Goal: Task Accomplishment & Management: Complete application form

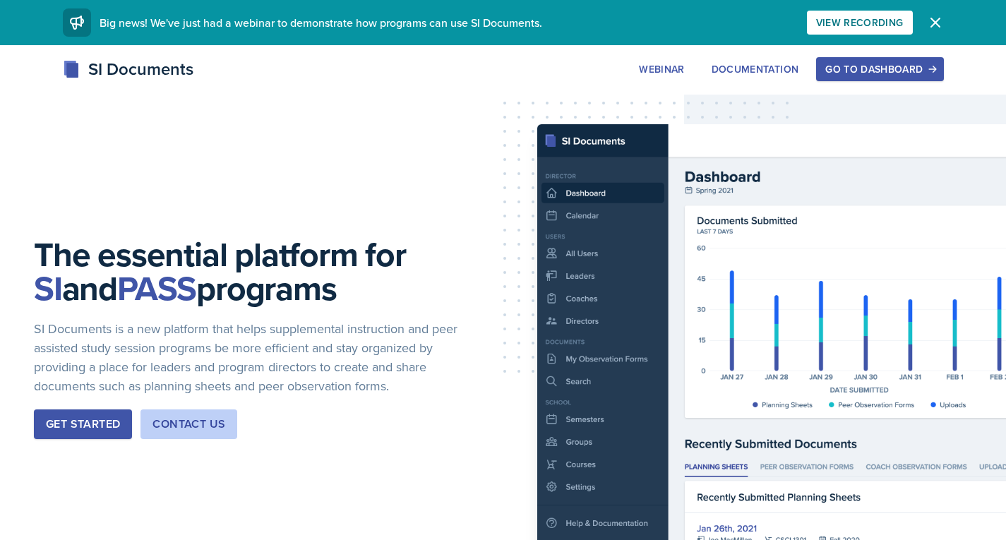
click at [869, 71] on div "Go to Dashboard" at bounding box center [879, 69] width 109 height 11
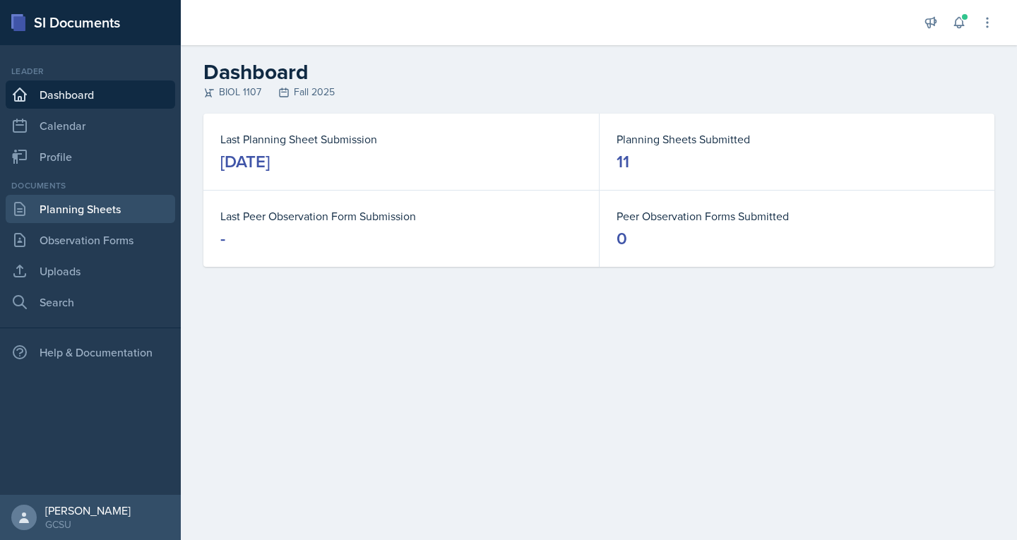
click at [54, 215] on link "Planning Sheets" at bounding box center [90, 209] width 169 height 28
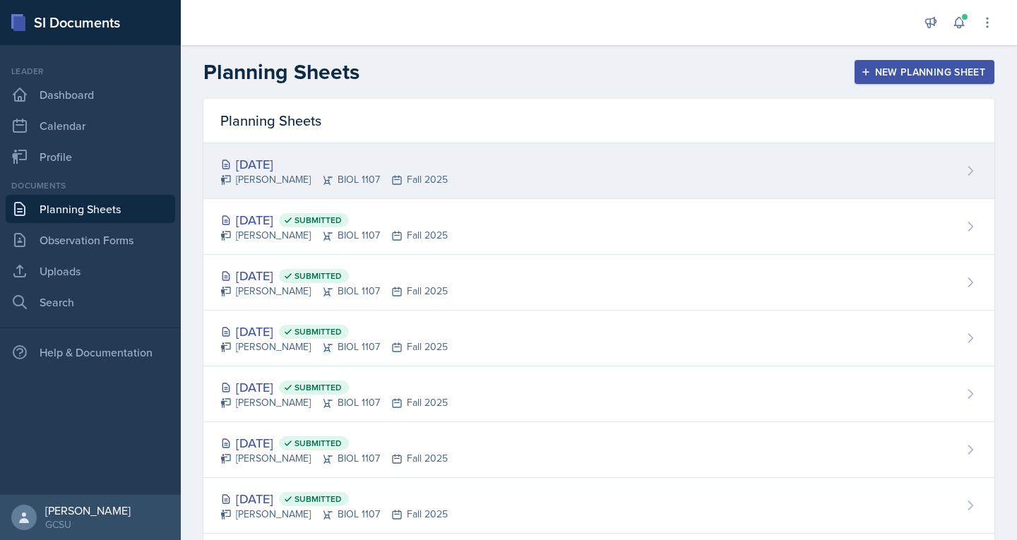
click at [289, 169] on div "[DATE]" at bounding box center [333, 164] width 227 height 19
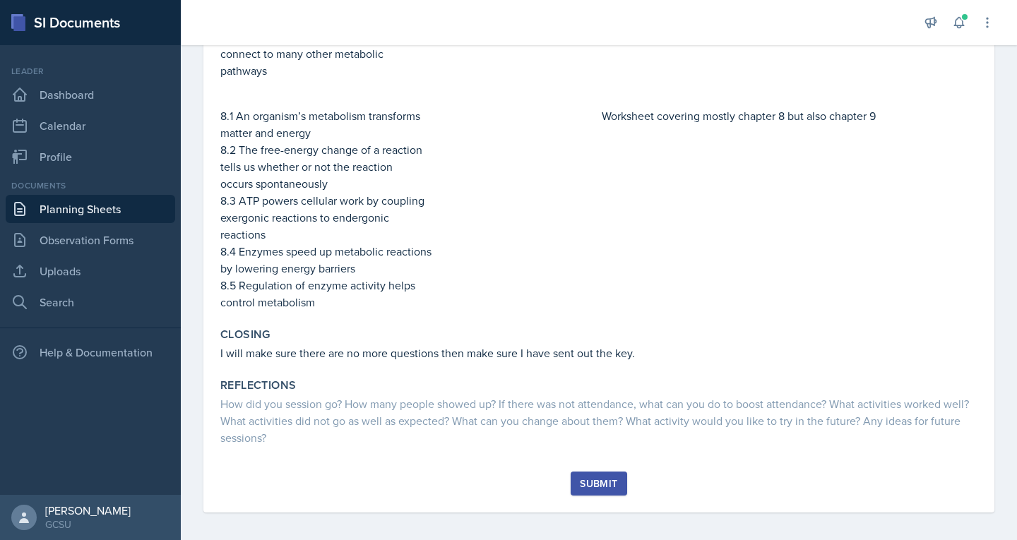
scroll to position [598, 0]
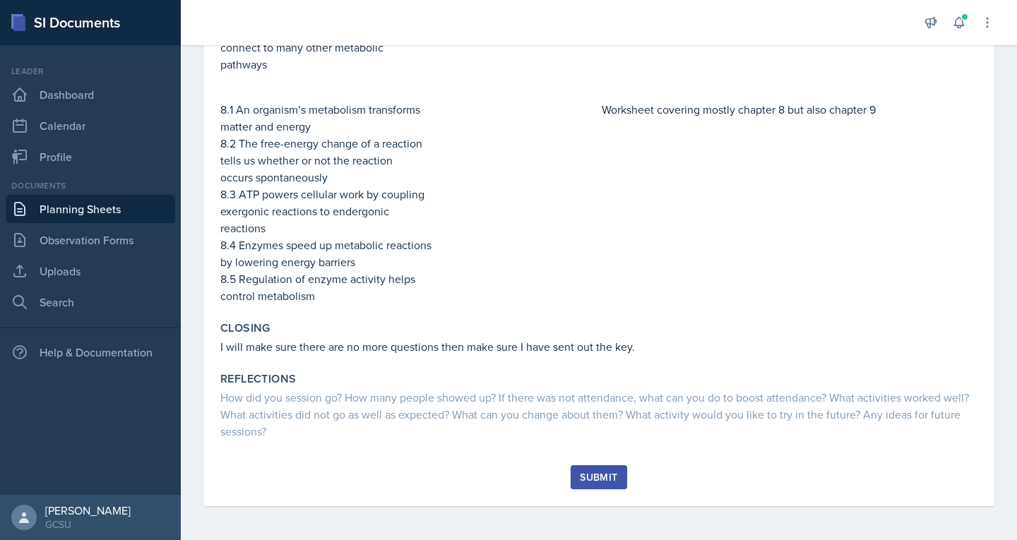
click at [589, 487] on button "Submit" at bounding box center [599, 477] width 56 height 24
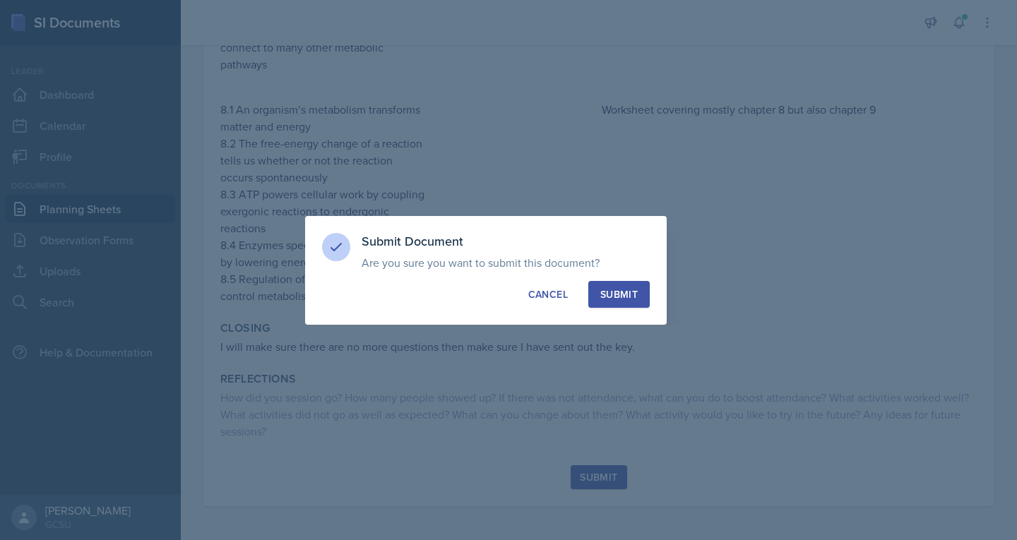
click at [614, 292] on div "Submit" at bounding box center [618, 294] width 37 height 14
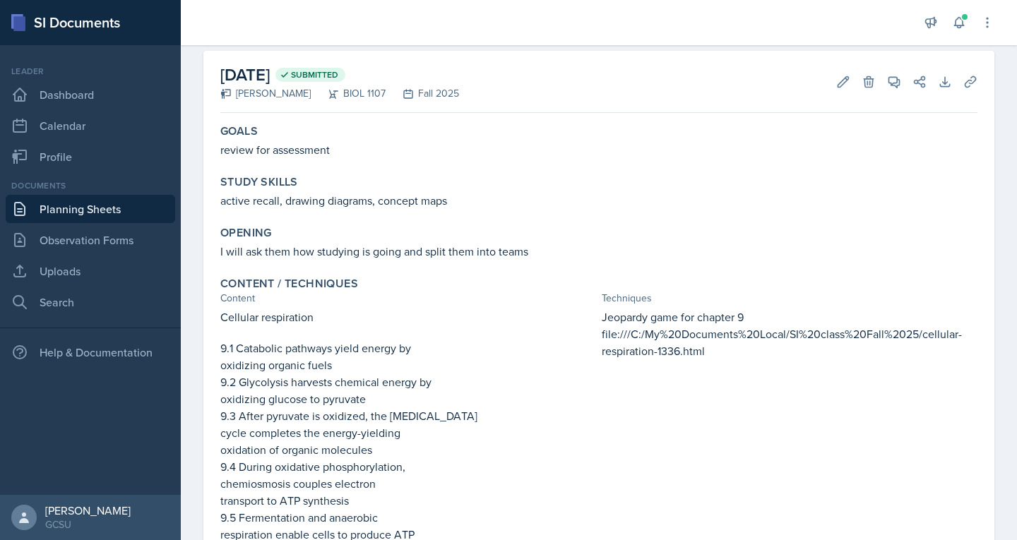
scroll to position [0, 0]
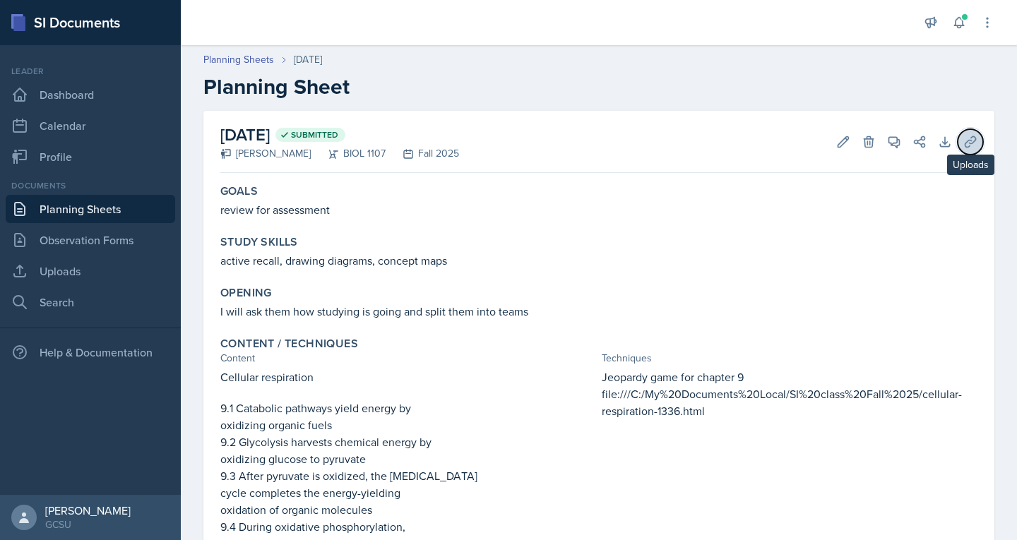
click at [957, 152] on button "Uploads" at bounding box center [969, 141] width 25 height 25
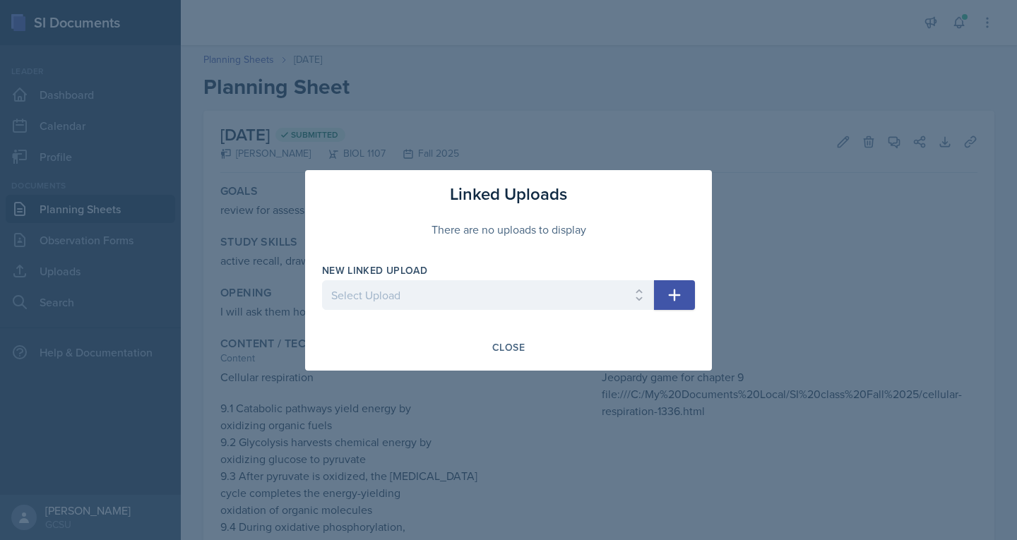
click at [671, 295] on icon "button" at bounding box center [675, 295] width 12 height 12
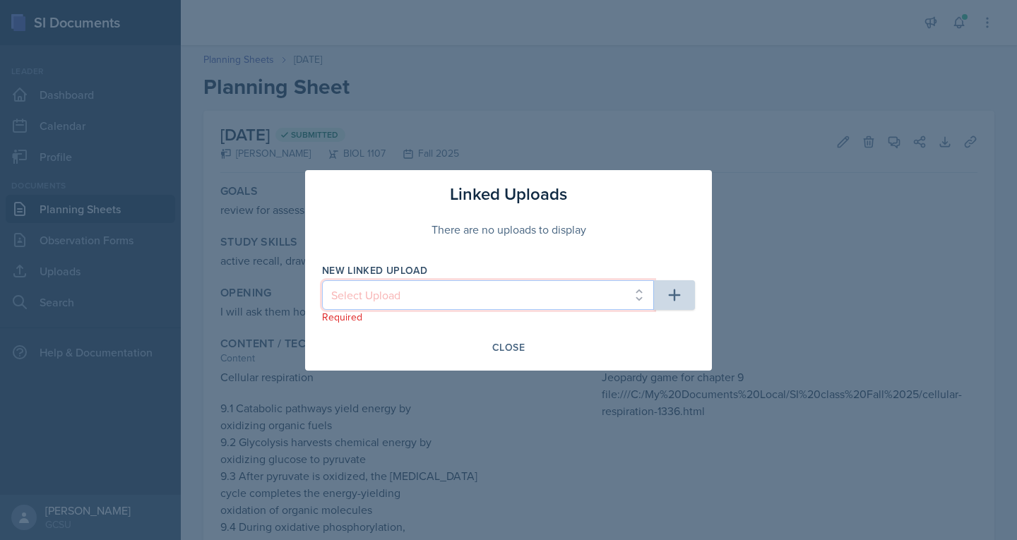
click at [555, 288] on select "Select Upload" at bounding box center [488, 295] width 332 height 30
click at [685, 95] on div at bounding box center [508, 270] width 1017 height 540
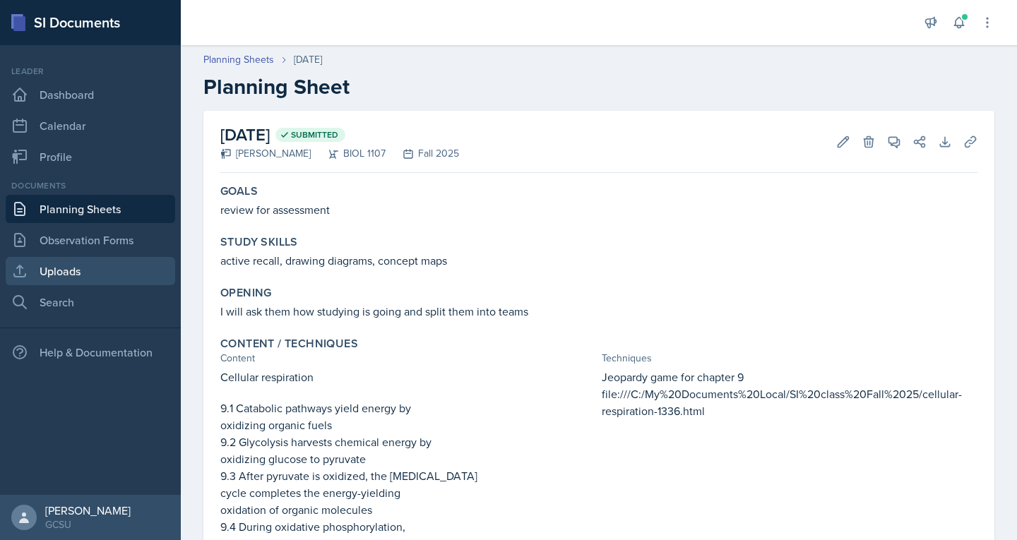
click at [91, 273] on link "Uploads" at bounding box center [90, 271] width 169 height 28
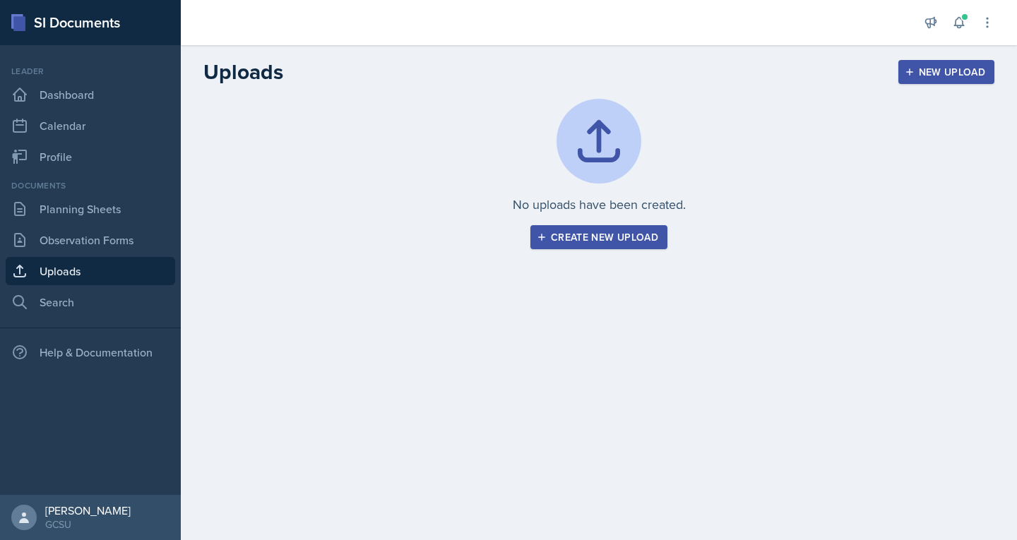
click at [594, 239] on div "Create new upload" at bounding box center [598, 237] width 119 height 11
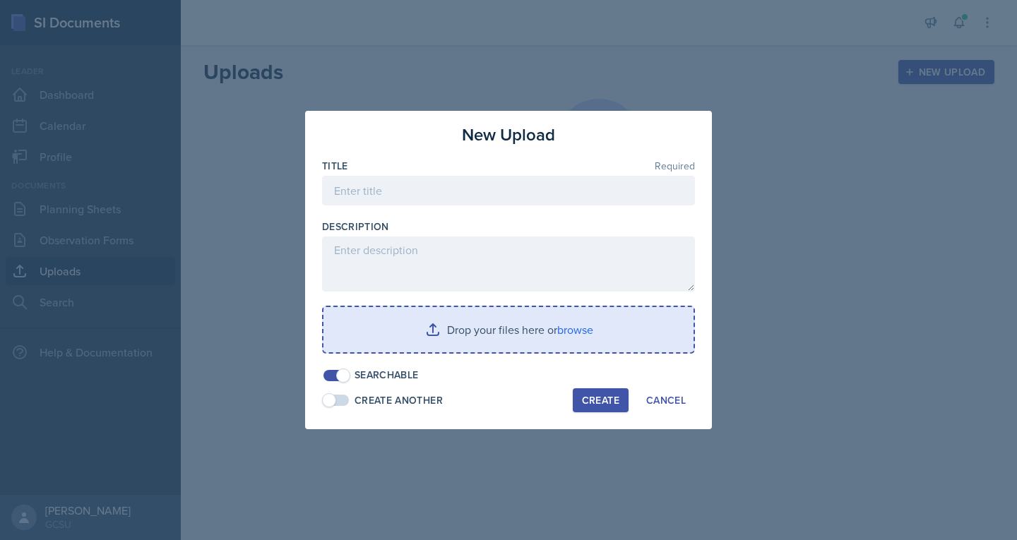
click at [450, 318] on input "file" at bounding box center [508, 329] width 370 height 45
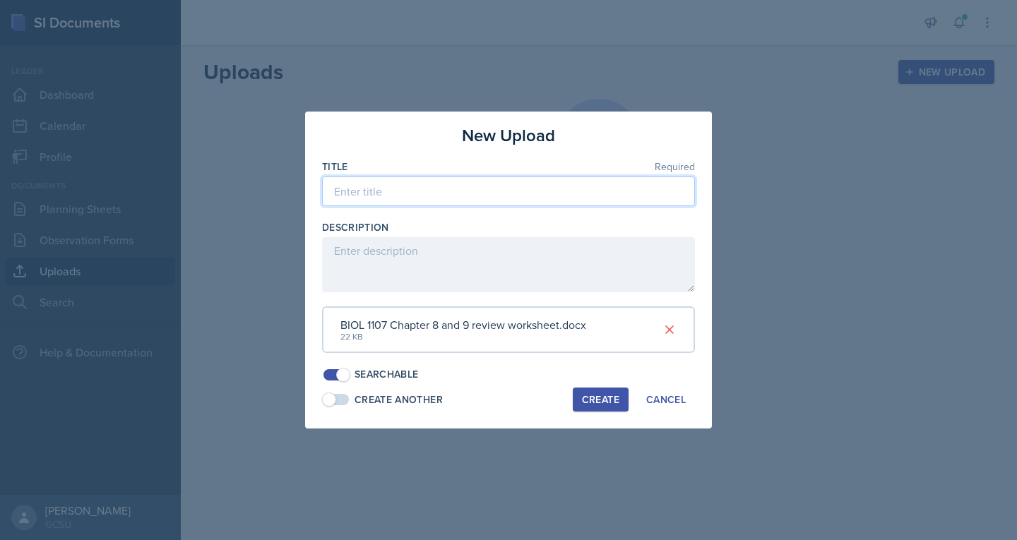
click at [383, 189] on input at bounding box center [508, 192] width 373 height 30
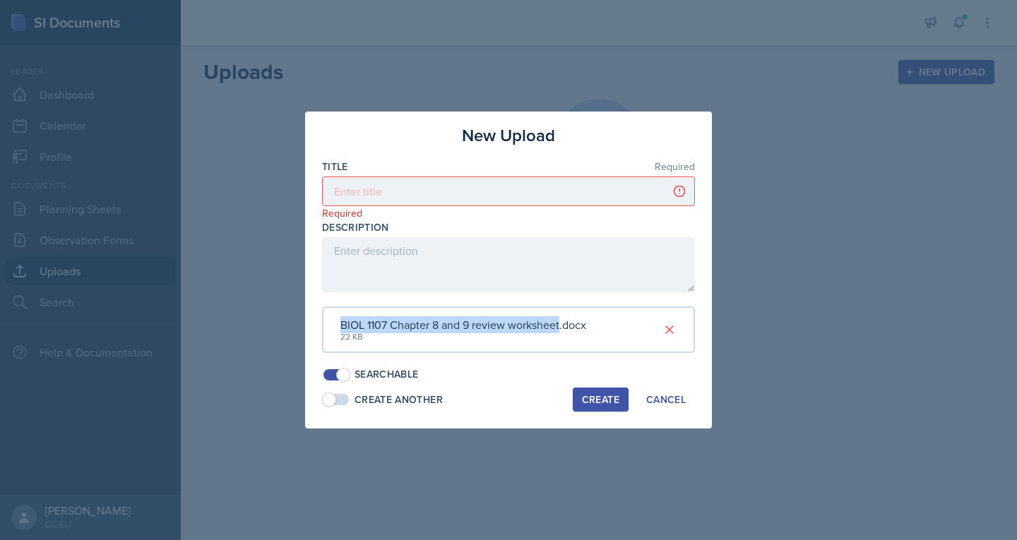
drag, startPoint x: 339, startPoint y: 323, endPoint x: 562, endPoint y: 327, distance: 223.2
click at [562, 327] on div "BIOL 1107 Chapter 8 and 9 review worksheet.docx 22 KB" at bounding box center [508, 329] width 373 height 47
copy div "BIOL 1107 Chapter 8 and 9 review worksheet"
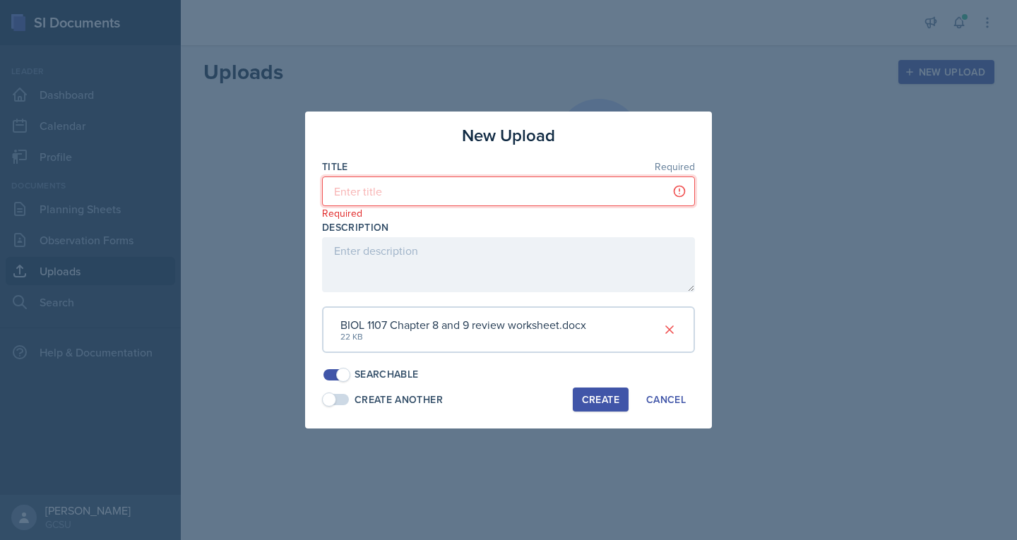
click at [427, 192] on input at bounding box center [508, 192] width 373 height 30
paste input "BIOL 1107 Chapter 8 and 9 review worksheet"
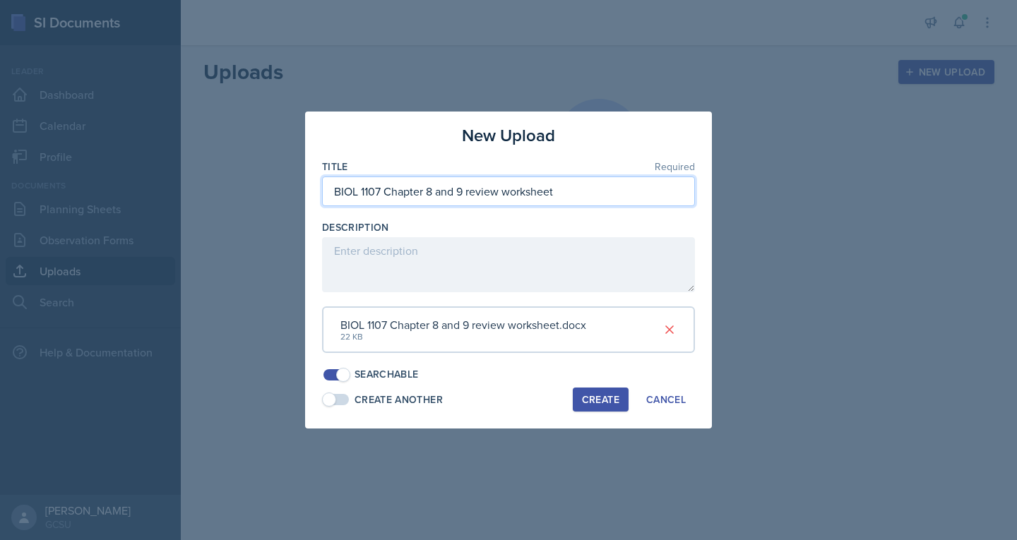
type input "BIOL 1107 Chapter 8 and 9 review worksheet"
click at [601, 400] on div "Create" at bounding box center [600, 399] width 37 height 11
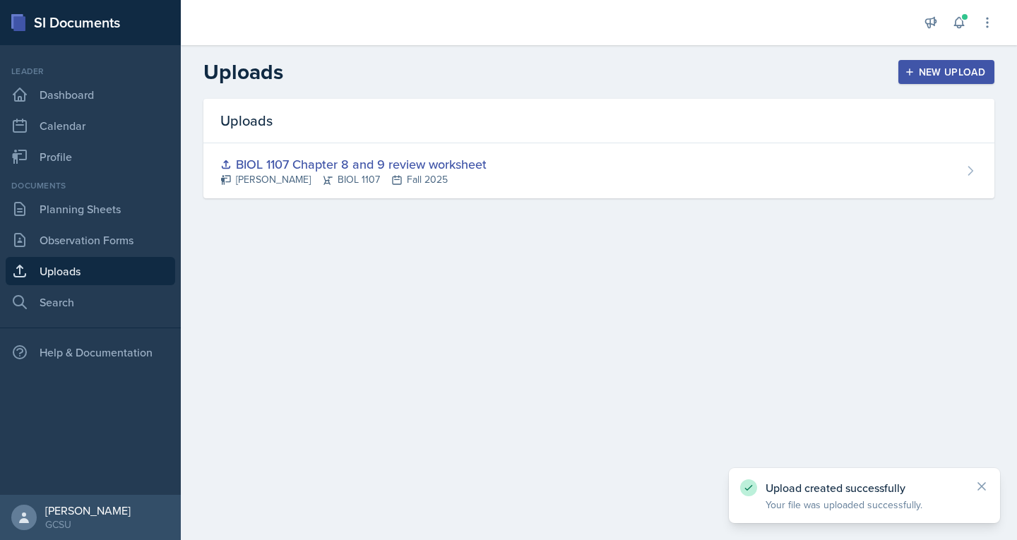
click at [938, 66] on div "New Upload" at bounding box center [946, 71] width 78 height 11
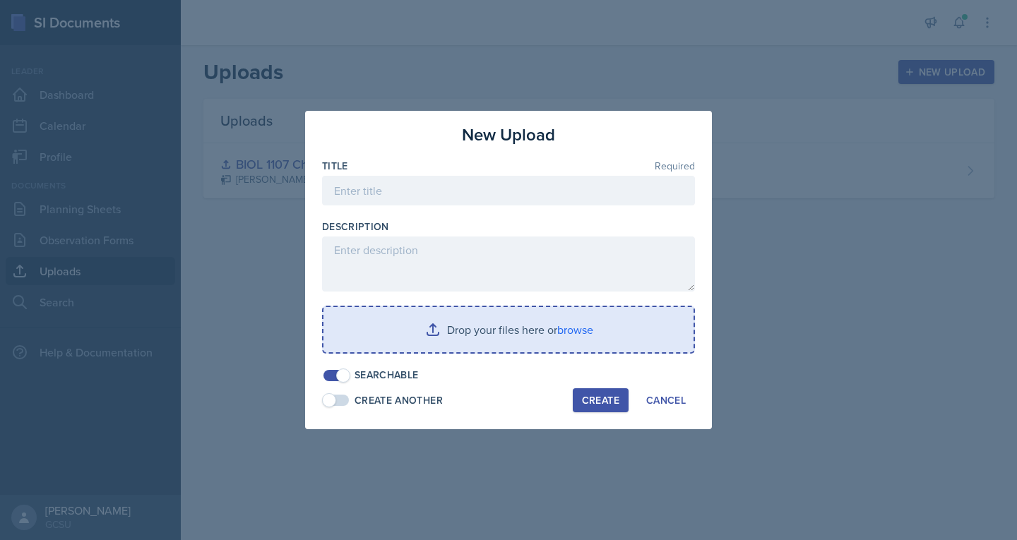
click at [577, 335] on input "file" at bounding box center [508, 329] width 370 height 45
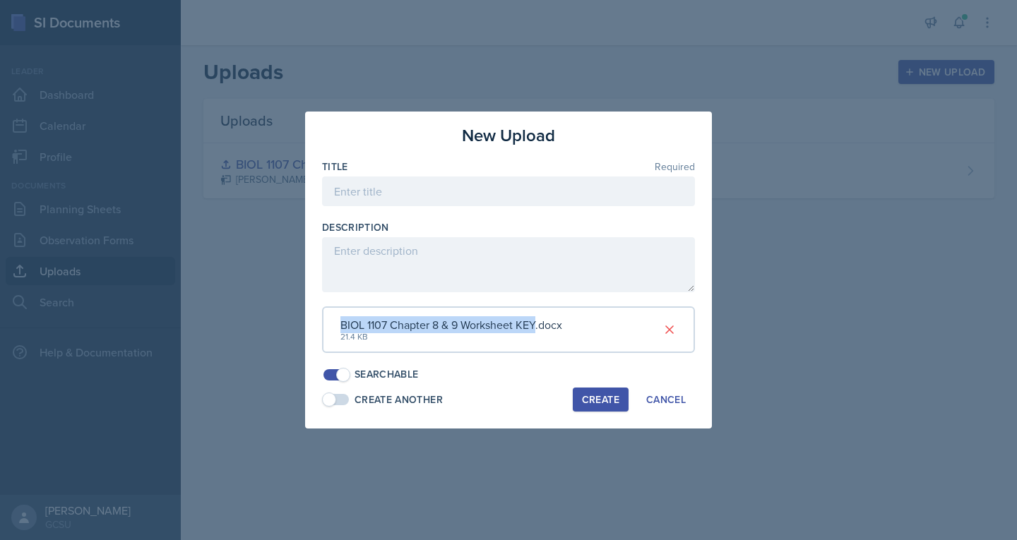
drag, startPoint x: 340, startPoint y: 325, endPoint x: 536, endPoint y: 328, distance: 195.6
click at [536, 328] on div "BIOL 1107 Chapter 8 & 9 Worksheet KEY.docx" at bounding box center [451, 324] width 222 height 17
copy div "BIOL 1107 Chapter 8 & 9 Worksheet KEY"
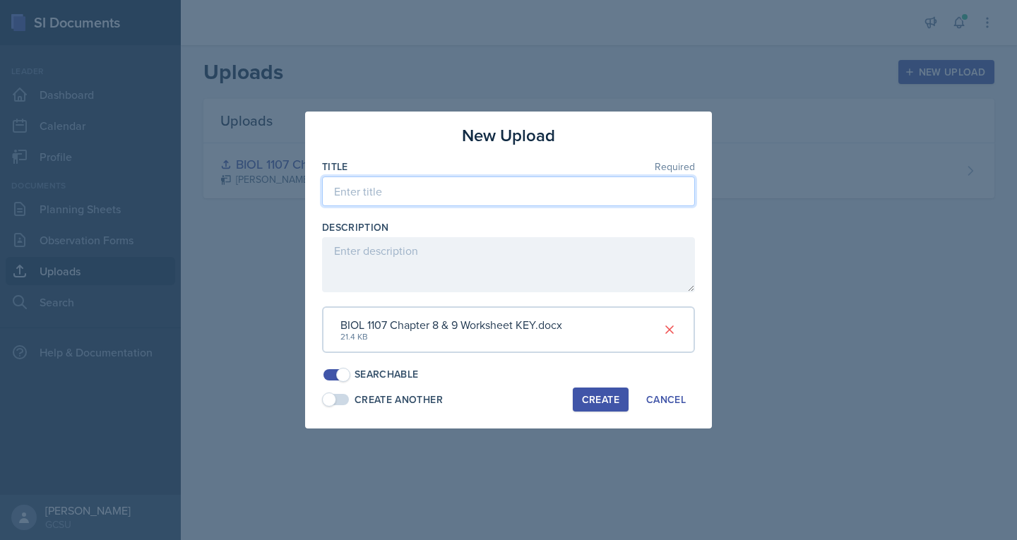
click at [417, 184] on input at bounding box center [508, 192] width 373 height 30
paste input "BIOL 1107 Chapter 8 & 9 Worksheet KEY"
type input "BIOL 1107 Chapter 8 & 9 Worksheet KEY"
click at [592, 397] on div "Create" at bounding box center [600, 399] width 37 height 11
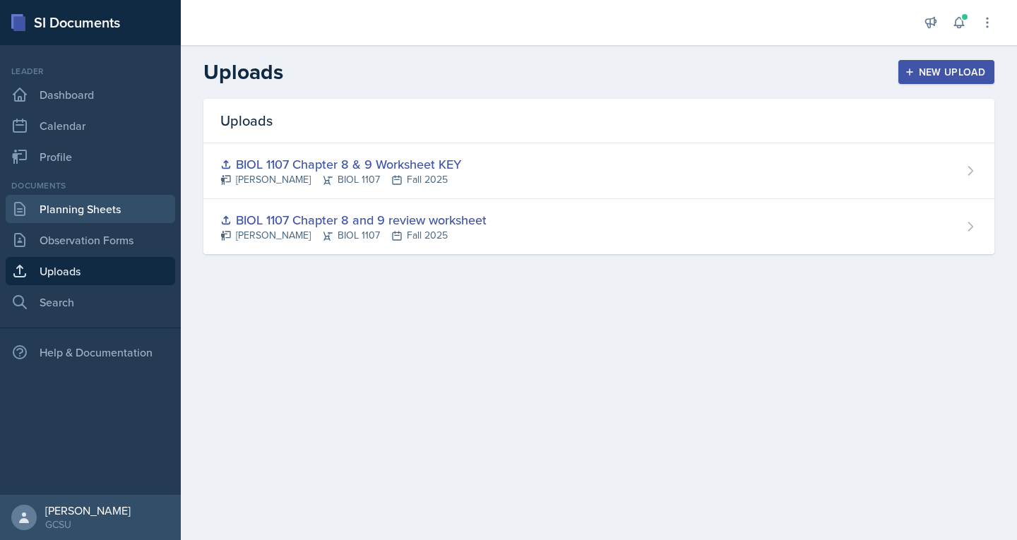
click at [68, 205] on link "Planning Sheets" at bounding box center [90, 209] width 169 height 28
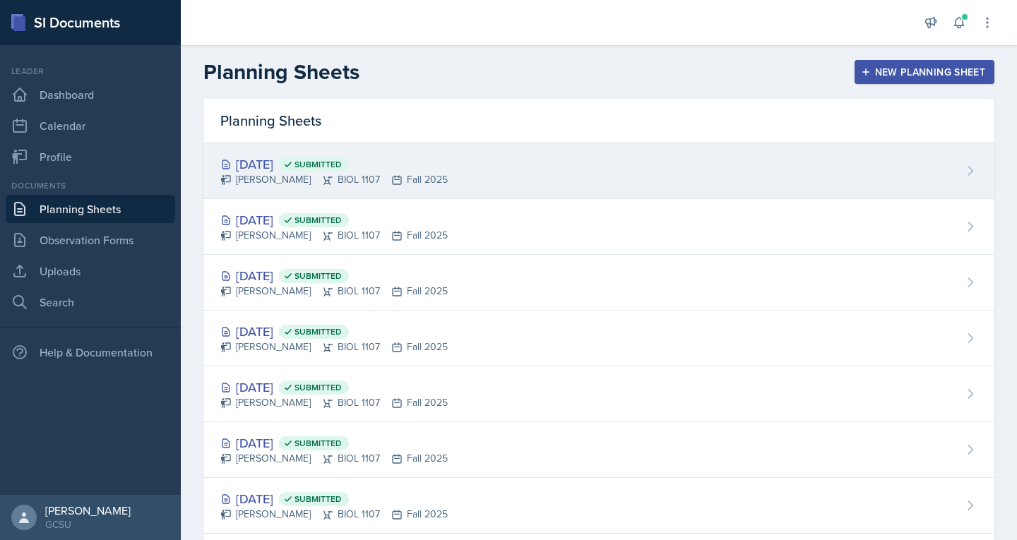
click at [311, 171] on div "Oct 6th, 2025 Submitted" at bounding box center [333, 164] width 227 height 19
click at [265, 171] on div "Oct 6th, 2025 Submitted" at bounding box center [333, 164] width 227 height 19
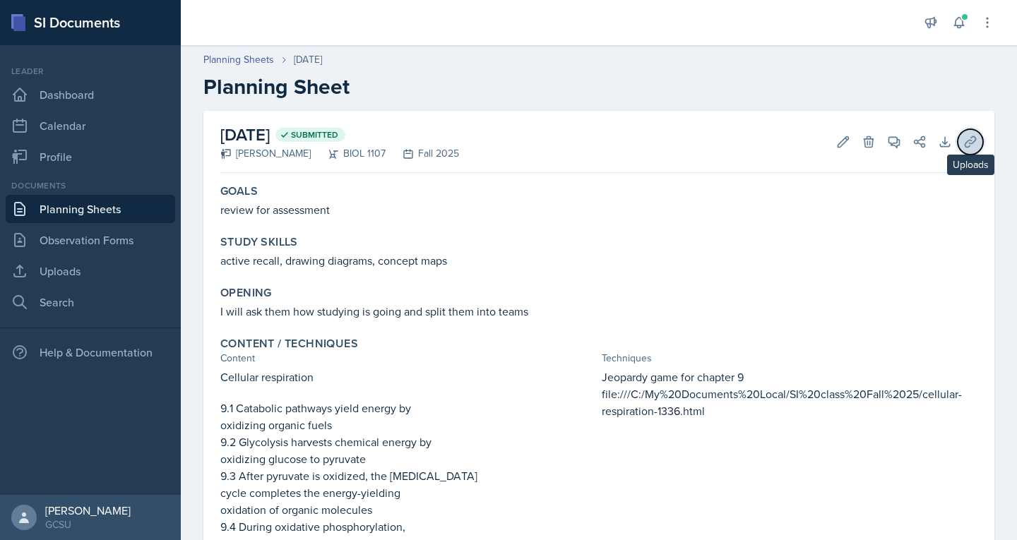
click at [963, 145] on icon at bounding box center [970, 142] width 14 height 14
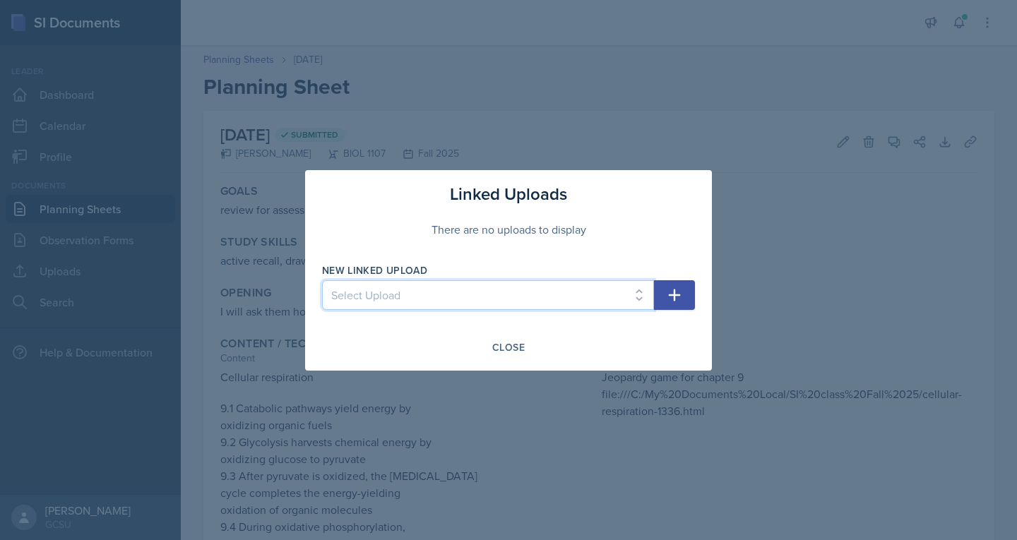
click at [472, 292] on select "Select Upload BIOL 1107 Chapter 8 and 9 review worksheet BIOL 1107 Chapter 8 & …" at bounding box center [488, 295] width 332 height 30
select select "c8f53115-b822-49bf-99ac-50979918c018"
click at [322, 280] on select "Select Upload BIOL 1107 Chapter 8 and 9 review worksheet BIOL 1107 Chapter 8 & …" at bounding box center [488, 295] width 332 height 30
click at [680, 298] on icon "button" at bounding box center [674, 295] width 17 height 17
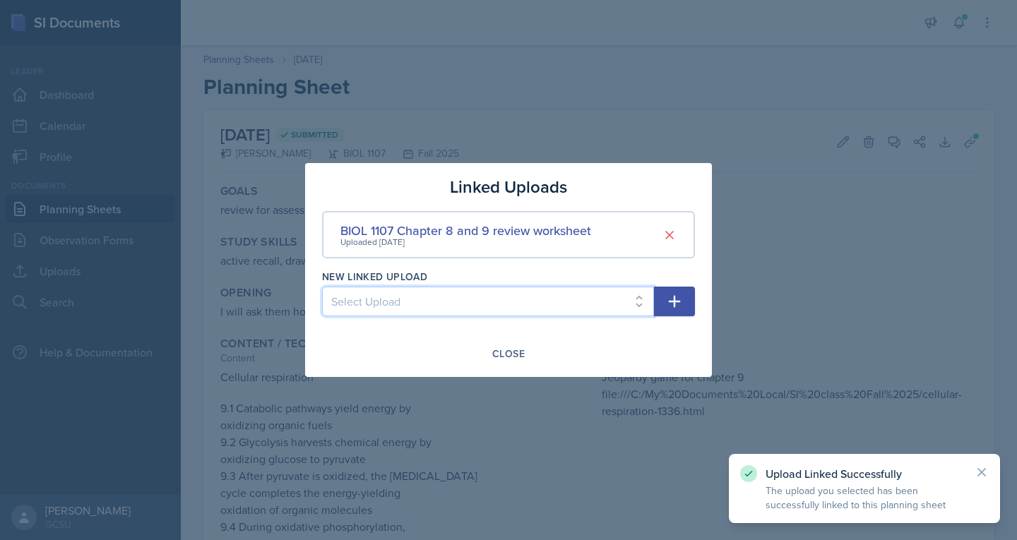
click at [518, 299] on select "Select Upload BIOL 1107 Chapter 8 & 9 Worksheet KEY" at bounding box center [488, 302] width 332 height 30
select select "9ef4ea1d-30b5-43b7-aca5-2082f2da321a"
click at [322, 287] on select "Select Upload BIOL 1107 Chapter 8 & 9 Worksheet KEY" at bounding box center [488, 302] width 332 height 30
click at [672, 299] on icon "button" at bounding box center [674, 301] width 17 height 17
select select
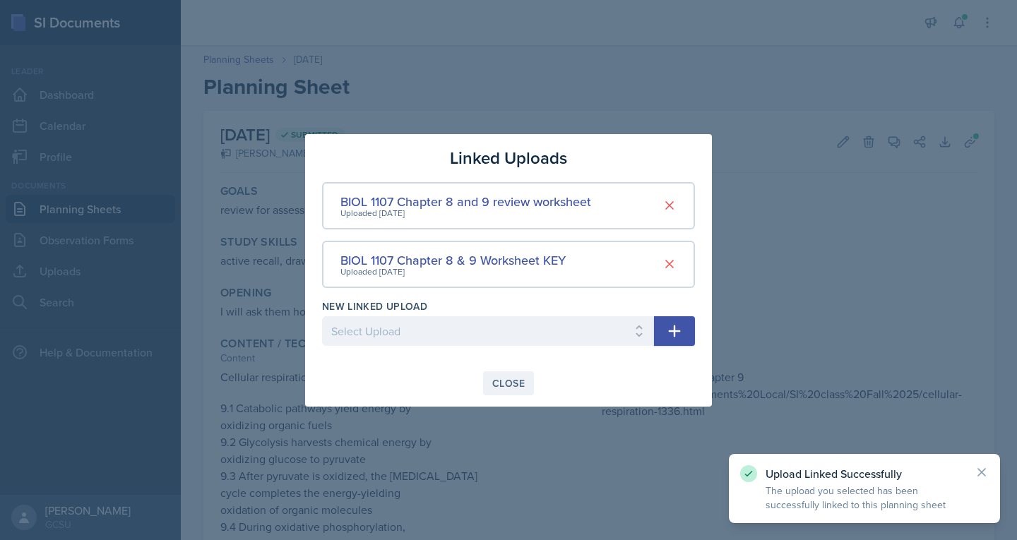
click at [499, 382] on div "Close" at bounding box center [508, 383] width 32 height 11
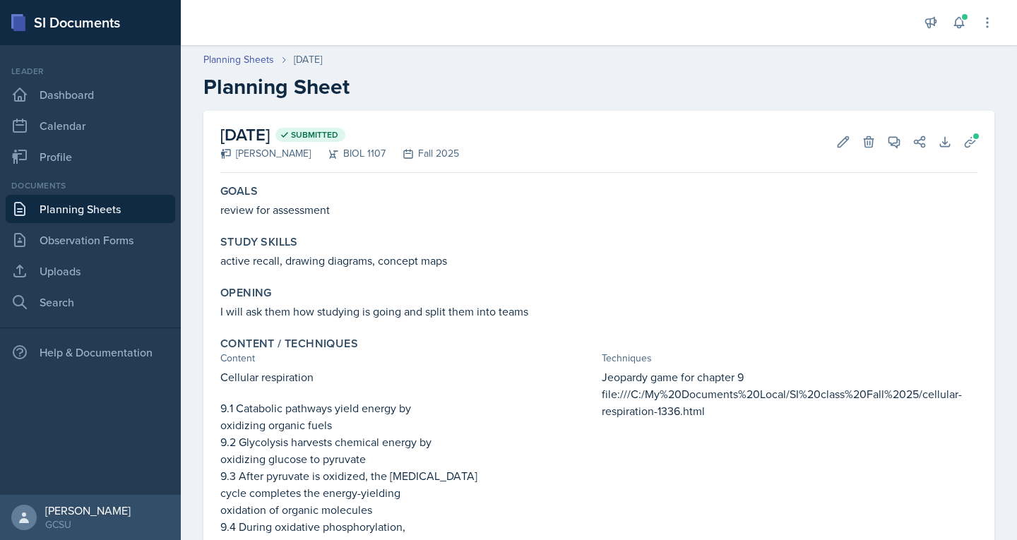
click at [499, 382] on p "Cellular respiration" at bounding box center [408, 377] width 376 height 17
